Goal: Information Seeking & Learning: Check status

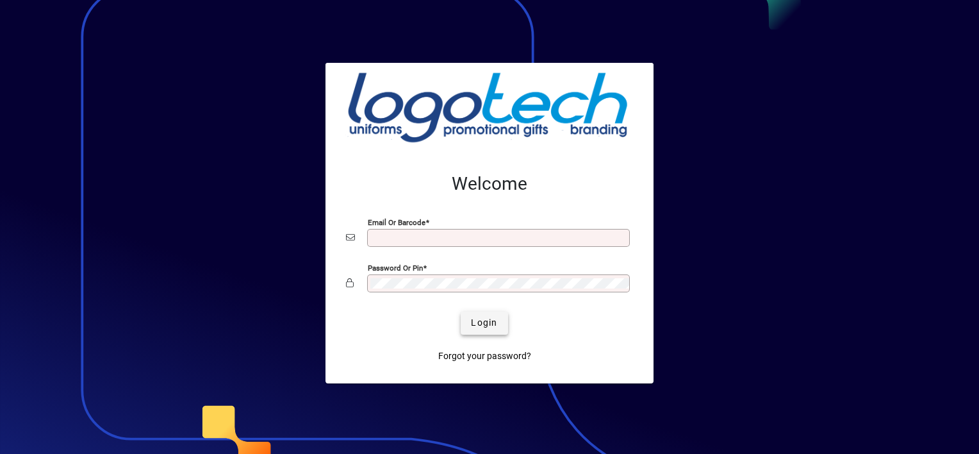
type input "**********"
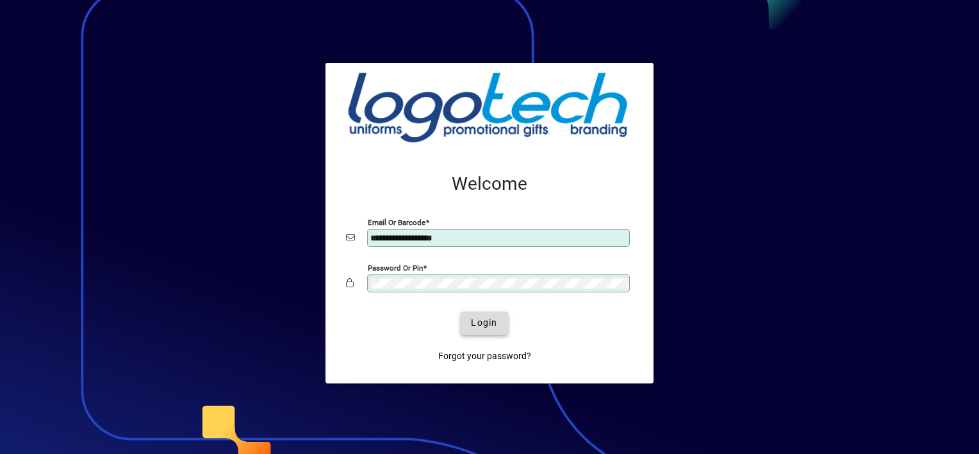
click at [491, 315] on span "submit" at bounding box center [484, 322] width 47 height 31
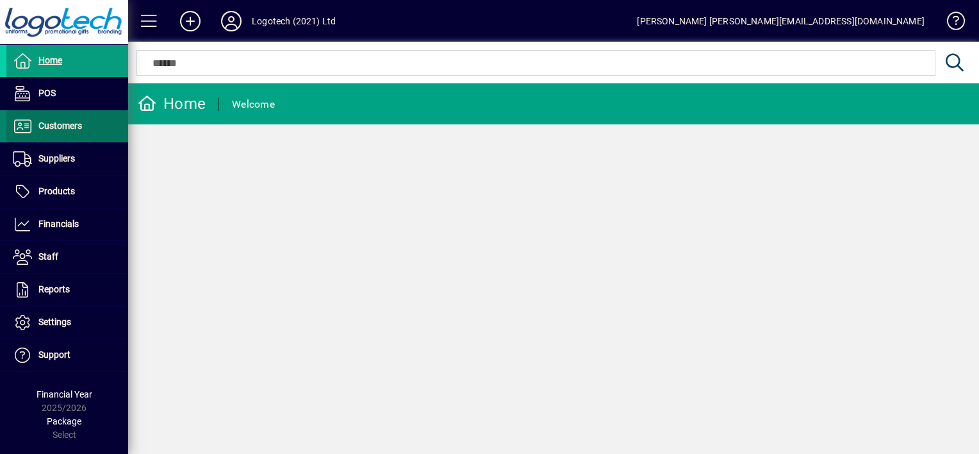
click at [74, 129] on span "Customers" at bounding box center [60, 125] width 44 height 10
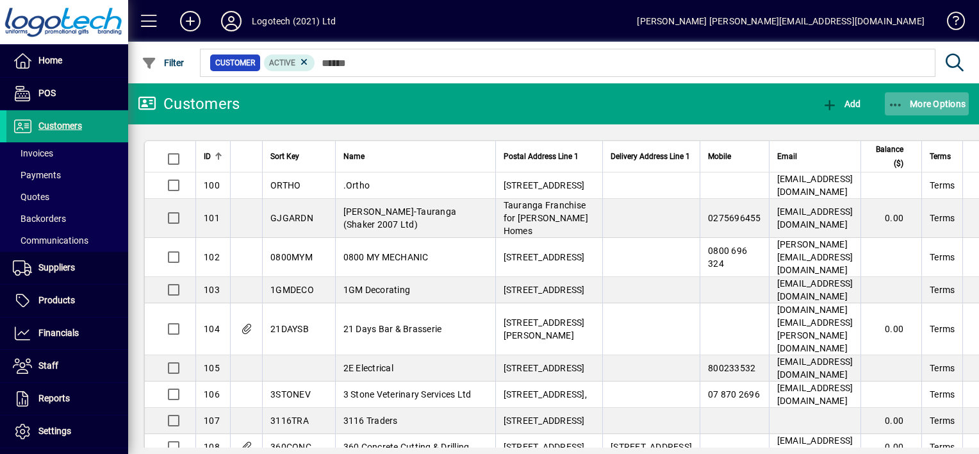
click at [902, 107] on icon "button" at bounding box center [896, 105] width 16 height 13
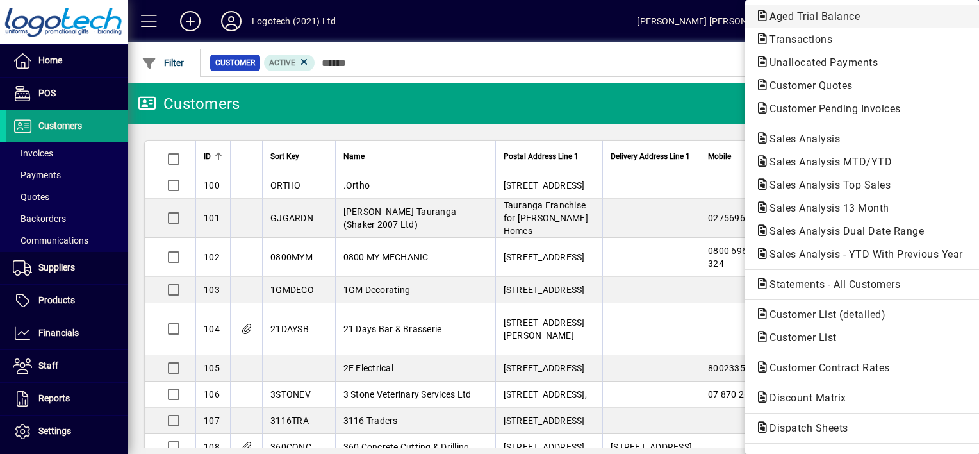
click at [814, 19] on span "Aged Trial Balance" at bounding box center [810, 16] width 111 height 12
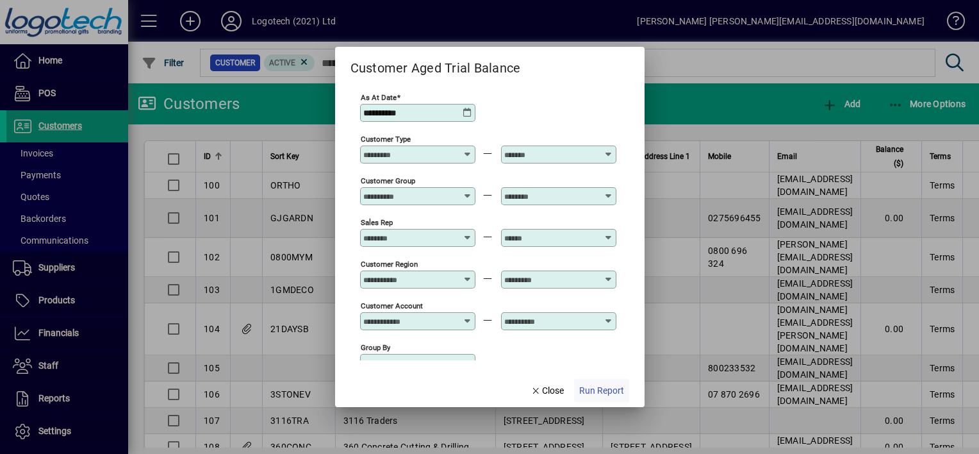
click at [589, 388] on span "Run Report" at bounding box center [601, 390] width 45 height 13
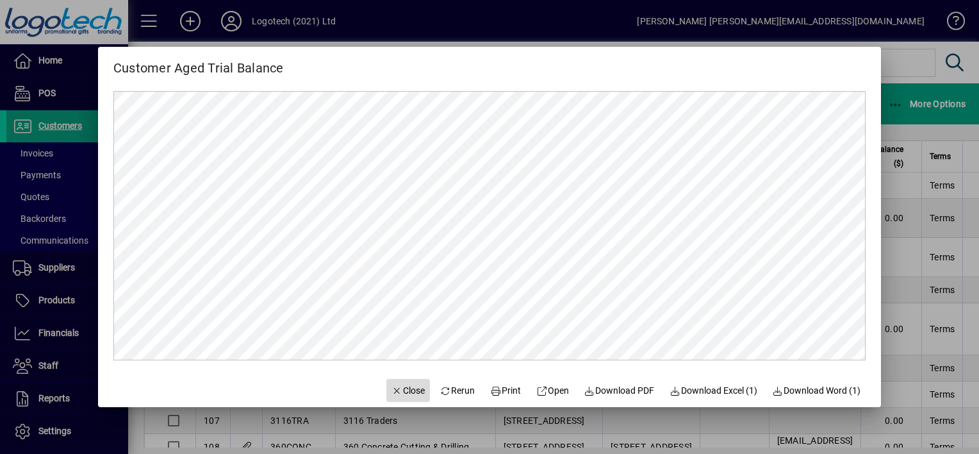
click at [397, 395] on span "Close" at bounding box center [407, 390] width 33 height 13
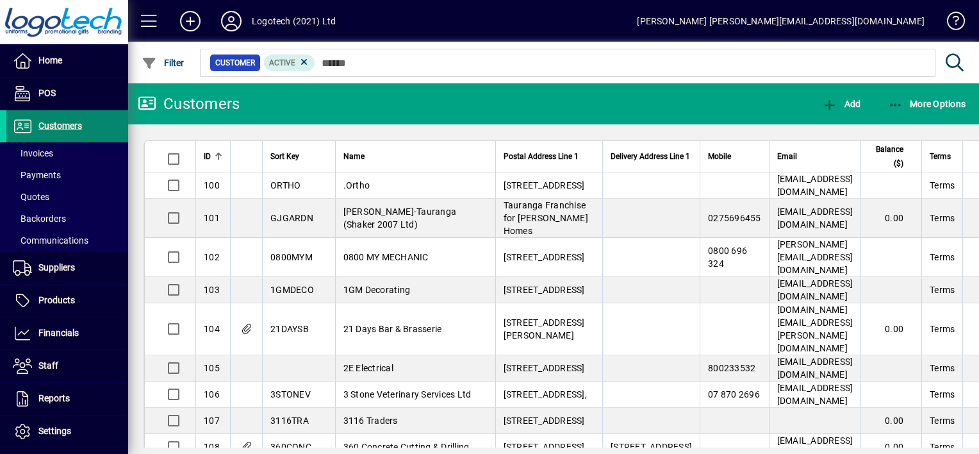
click at [83, 121] on span at bounding box center [67, 126] width 122 height 31
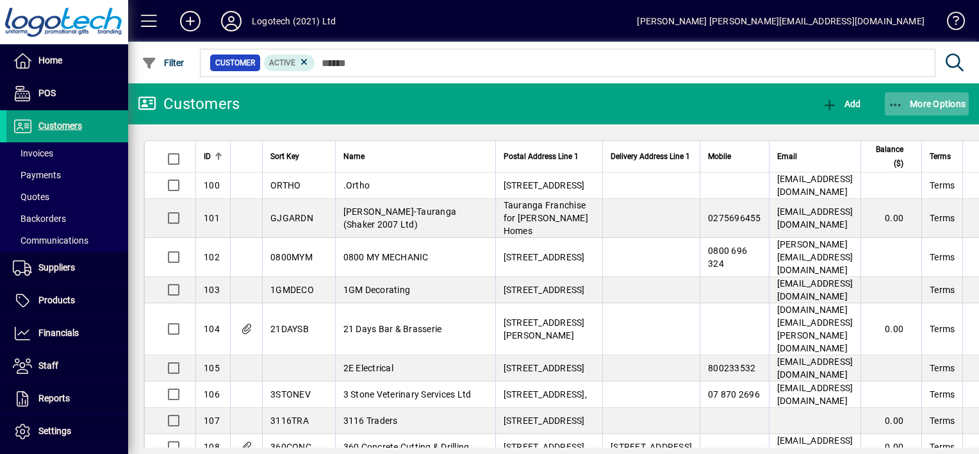
click at [893, 105] on icon "button" at bounding box center [896, 105] width 16 height 13
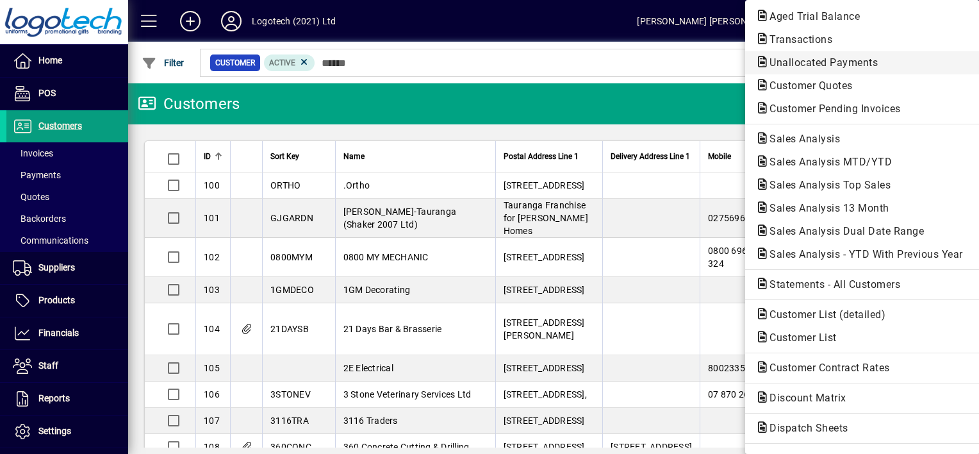
click at [812, 59] on span "Unallocated Payments" at bounding box center [819, 62] width 129 height 12
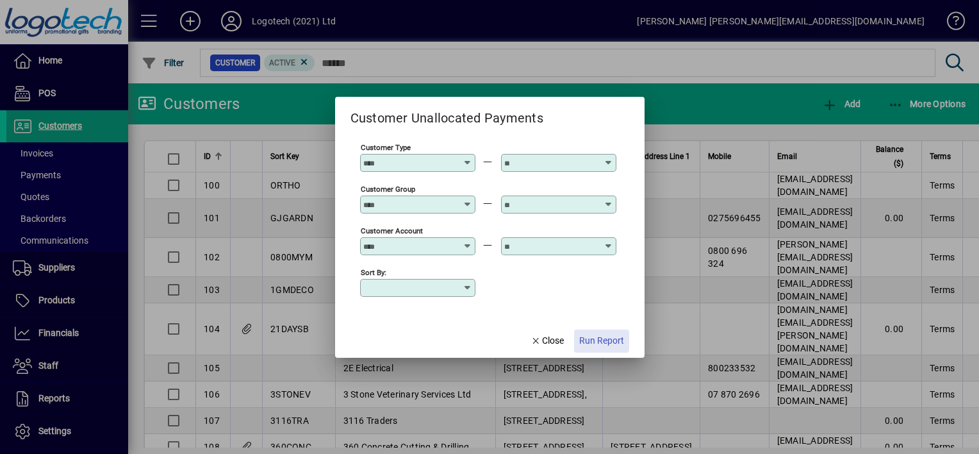
click at [600, 340] on span "Run Report" at bounding box center [601, 340] width 45 height 13
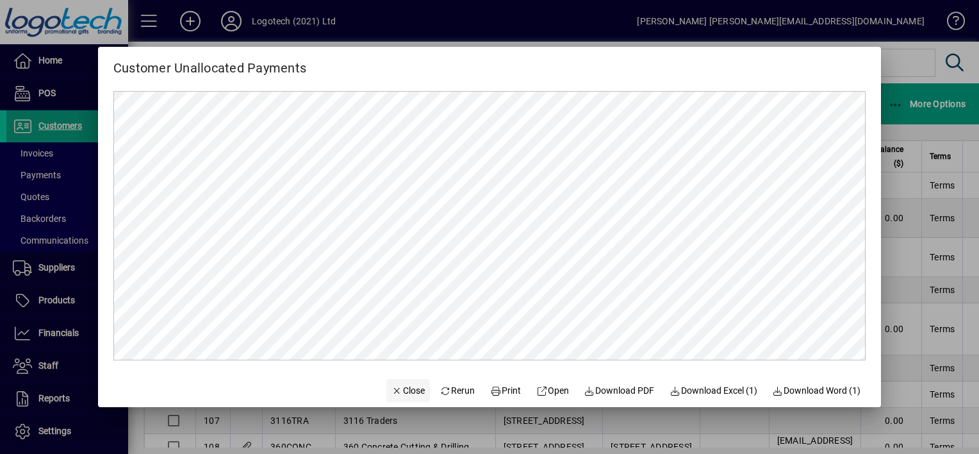
click at [397, 395] on span "Close" at bounding box center [407, 390] width 33 height 13
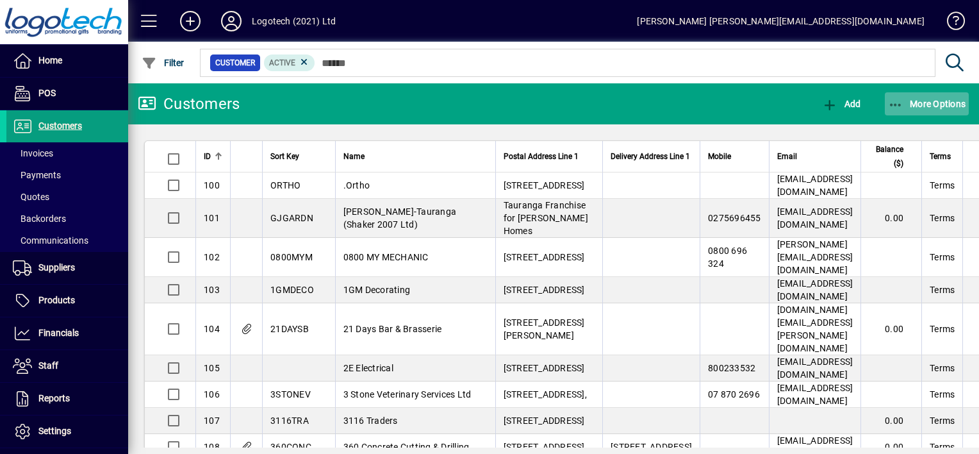
click at [888, 102] on icon "button" at bounding box center [896, 105] width 16 height 13
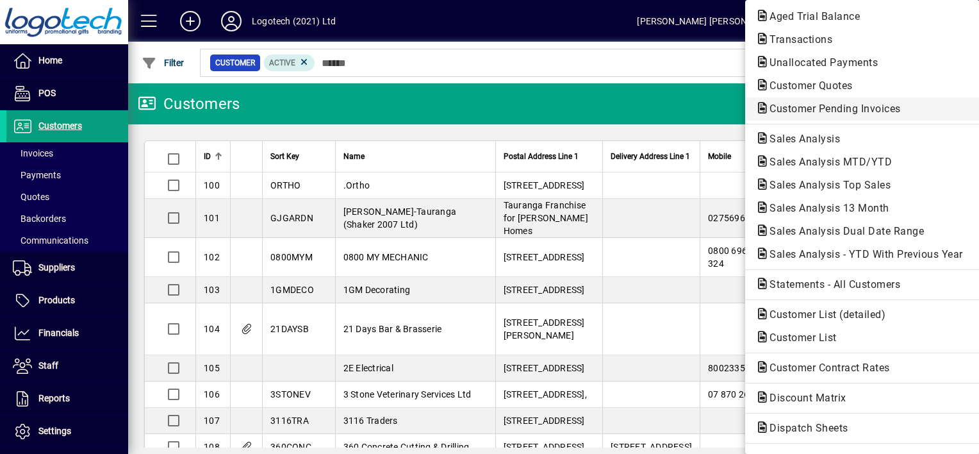
click at [822, 109] on span "Customer Pending Invoices" at bounding box center [831, 108] width 152 height 12
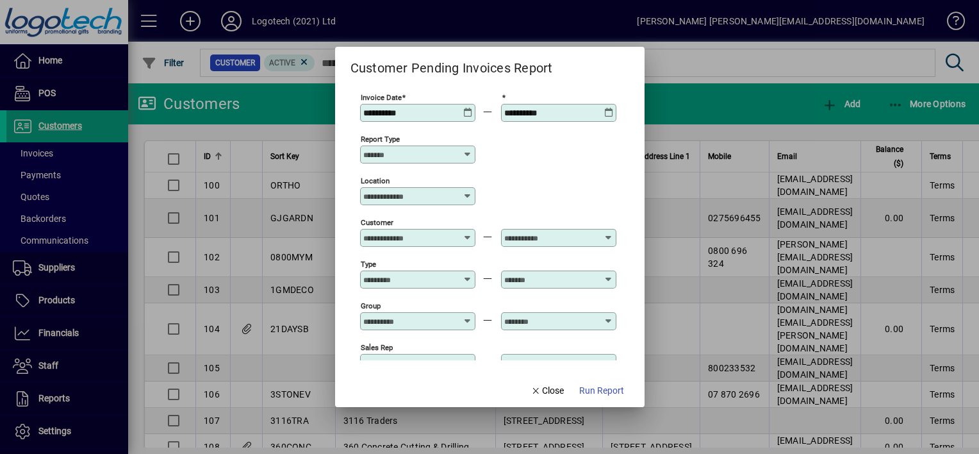
click at [468, 117] on div "**********" at bounding box center [418, 113] width 111 height 10
click at [462, 105] on div "**********" at bounding box center [417, 113] width 115 height 18
click at [465, 108] on icon at bounding box center [468, 108] width 10 height 0
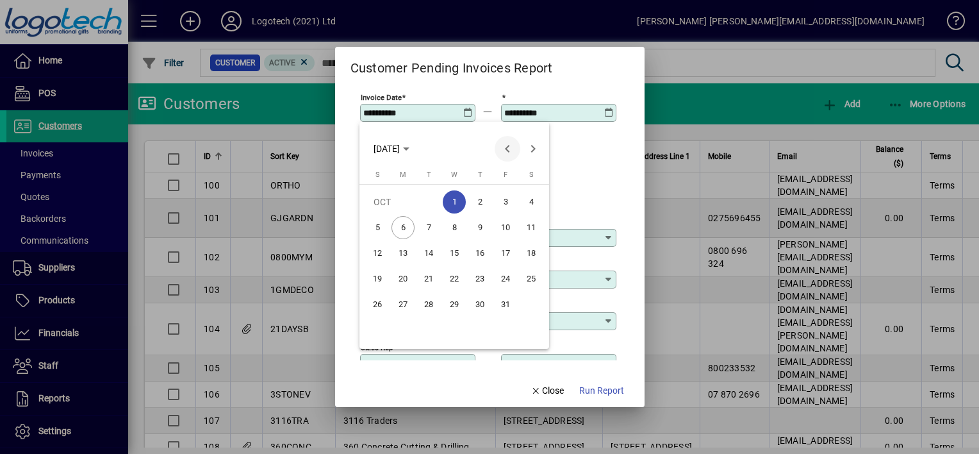
click at [504, 148] on span "Previous month" at bounding box center [508, 149] width 26 height 26
click at [403, 225] on span "2" at bounding box center [402, 227] width 23 height 23
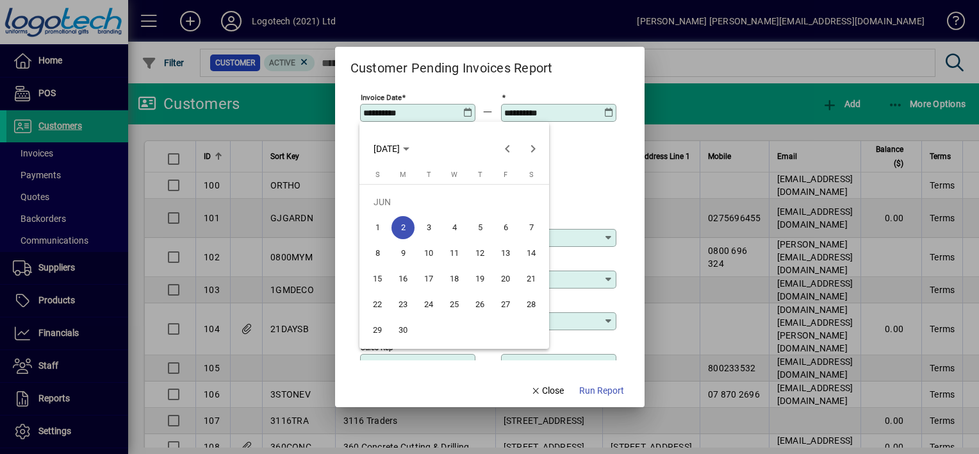
type input "**********"
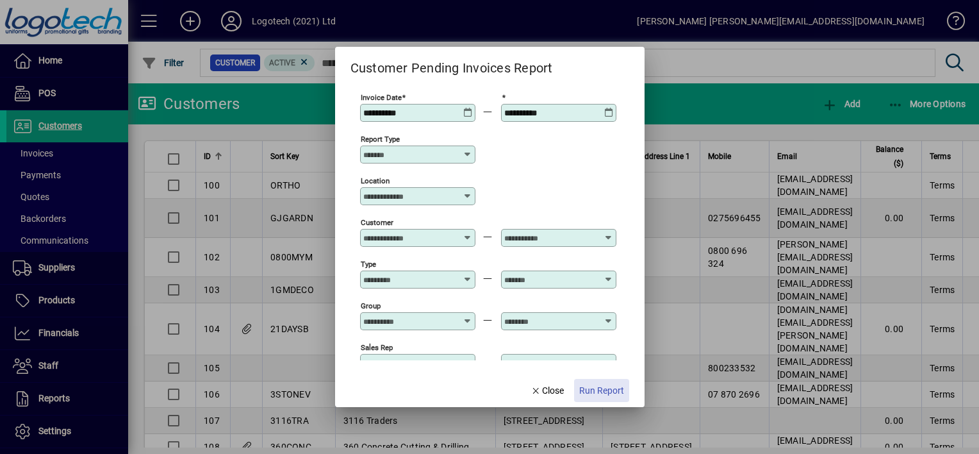
click at [607, 389] on span "Run Report" at bounding box center [601, 390] width 45 height 13
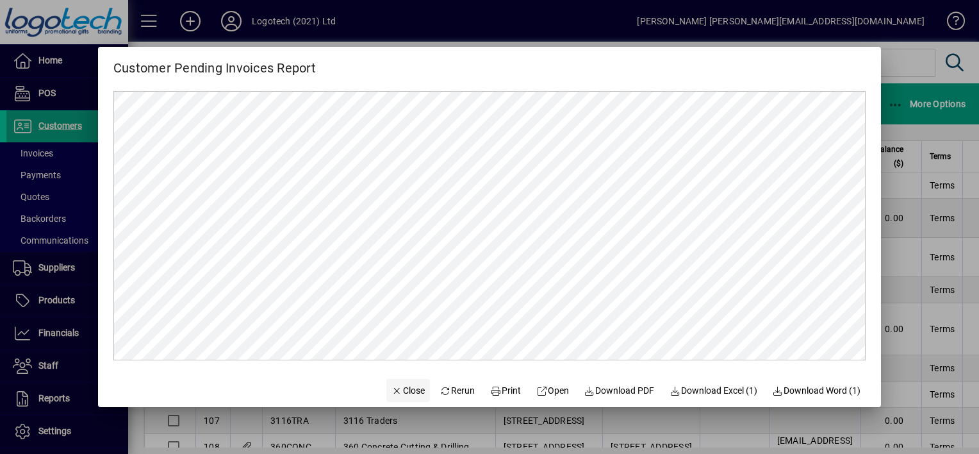
click at [413, 392] on span "button" at bounding box center [408, 390] width 44 height 31
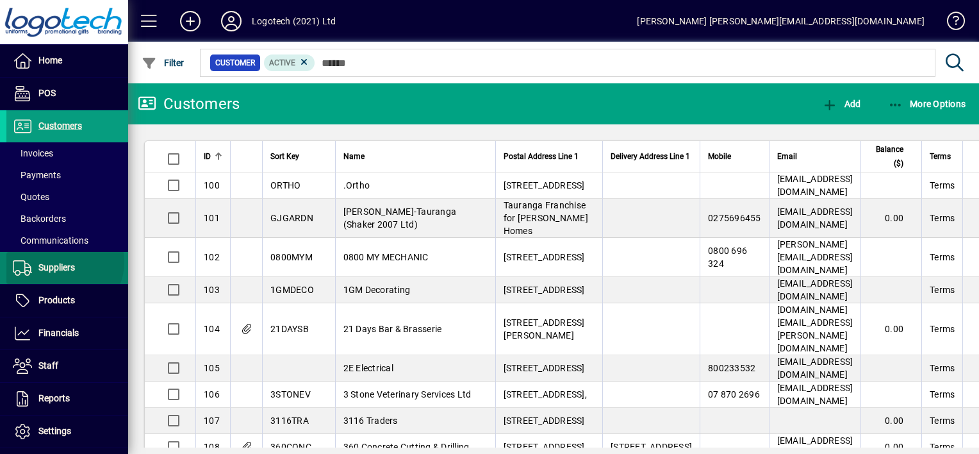
click at [63, 262] on span "Suppliers" at bounding box center [56, 267] width 37 height 10
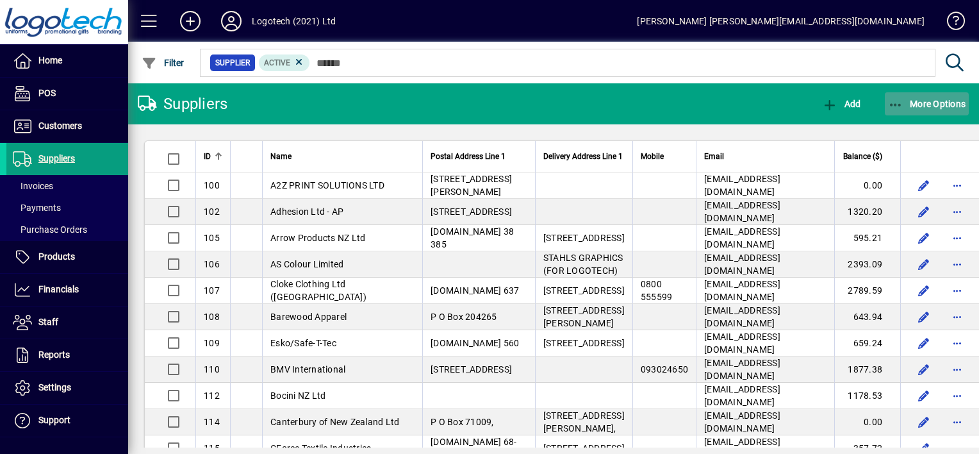
click at [892, 106] on icon "button" at bounding box center [896, 105] width 16 height 13
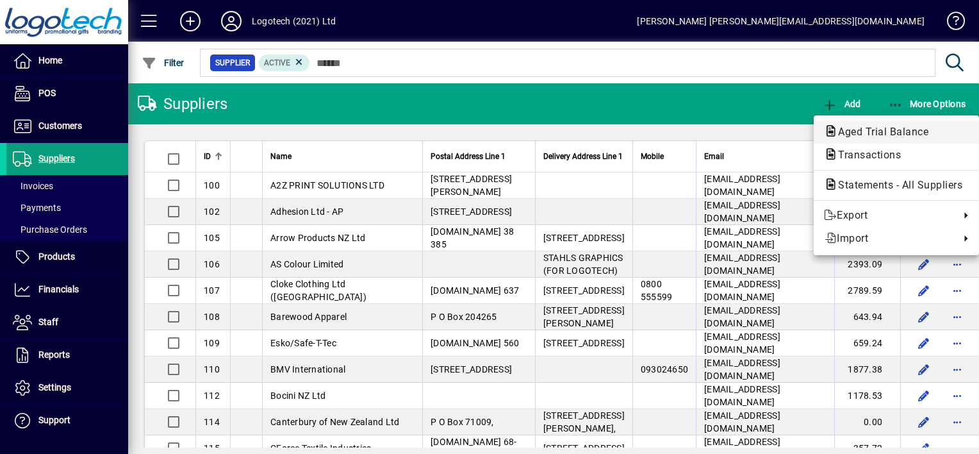
click at [885, 133] on span "Aged Trial Balance" at bounding box center [879, 132] width 111 height 12
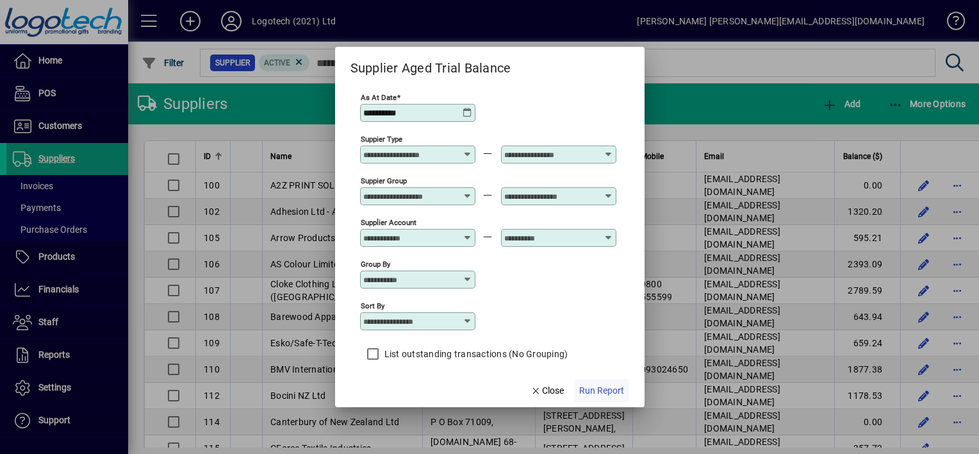
click at [595, 387] on span "Run Report" at bounding box center [601, 390] width 45 height 13
